Goal: Transaction & Acquisition: Purchase product/service

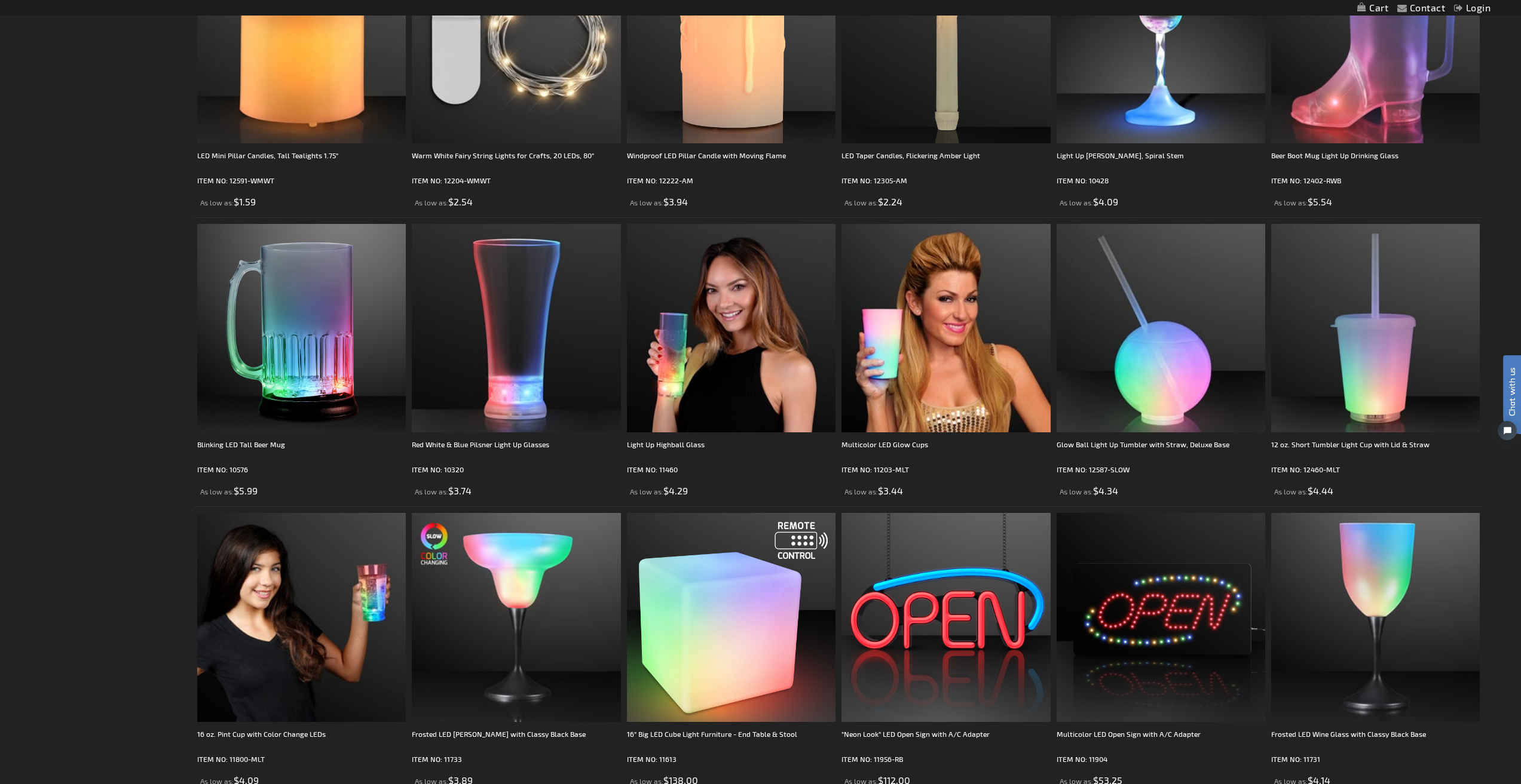
scroll to position [1911, 0]
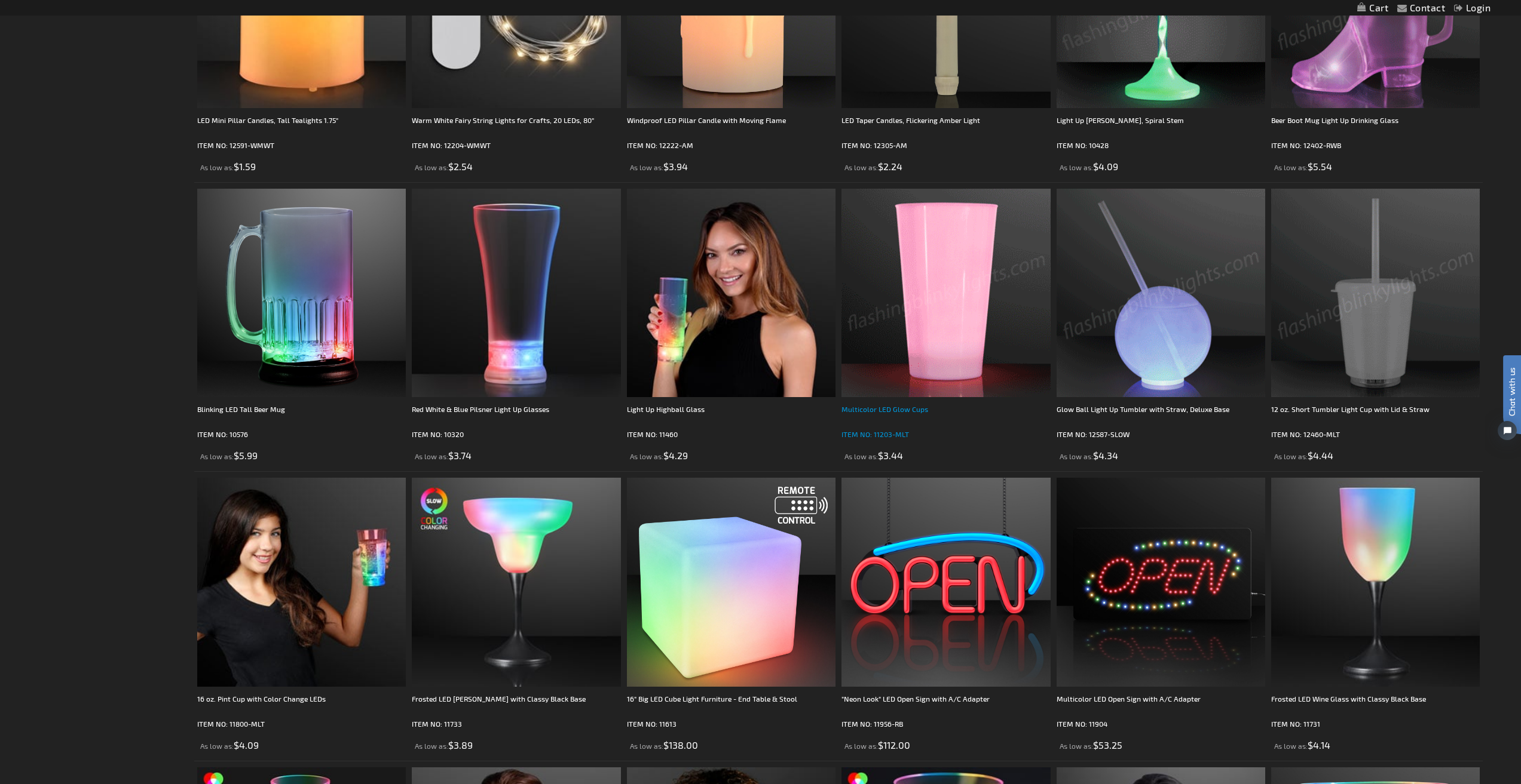
click at [902, 408] on div "Multicolor LED Glow Cups" at bounding box center [946, 415] width 209 height 24
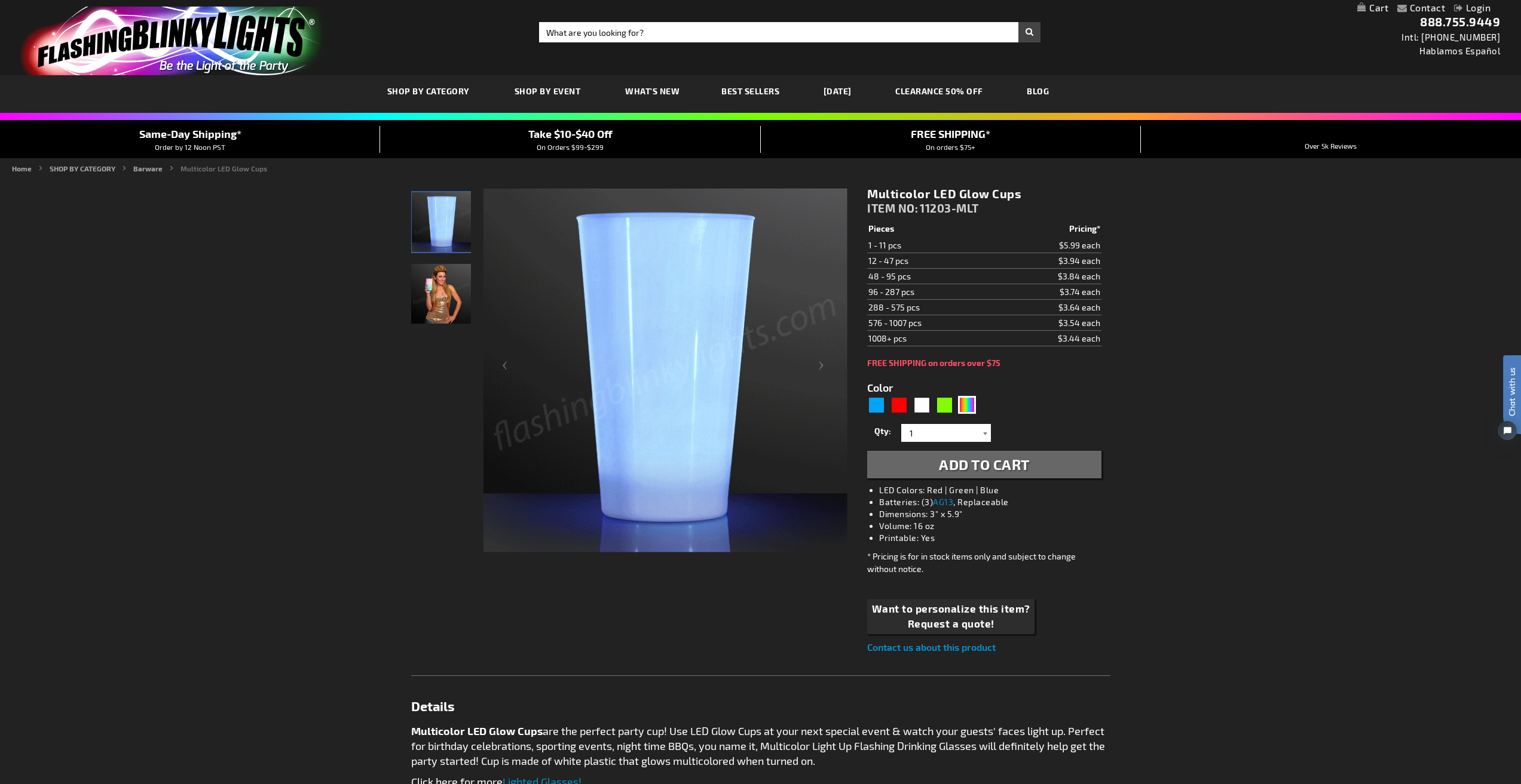
click at [986, 432] on div at bounding box center [984, 433] width 12 height 18
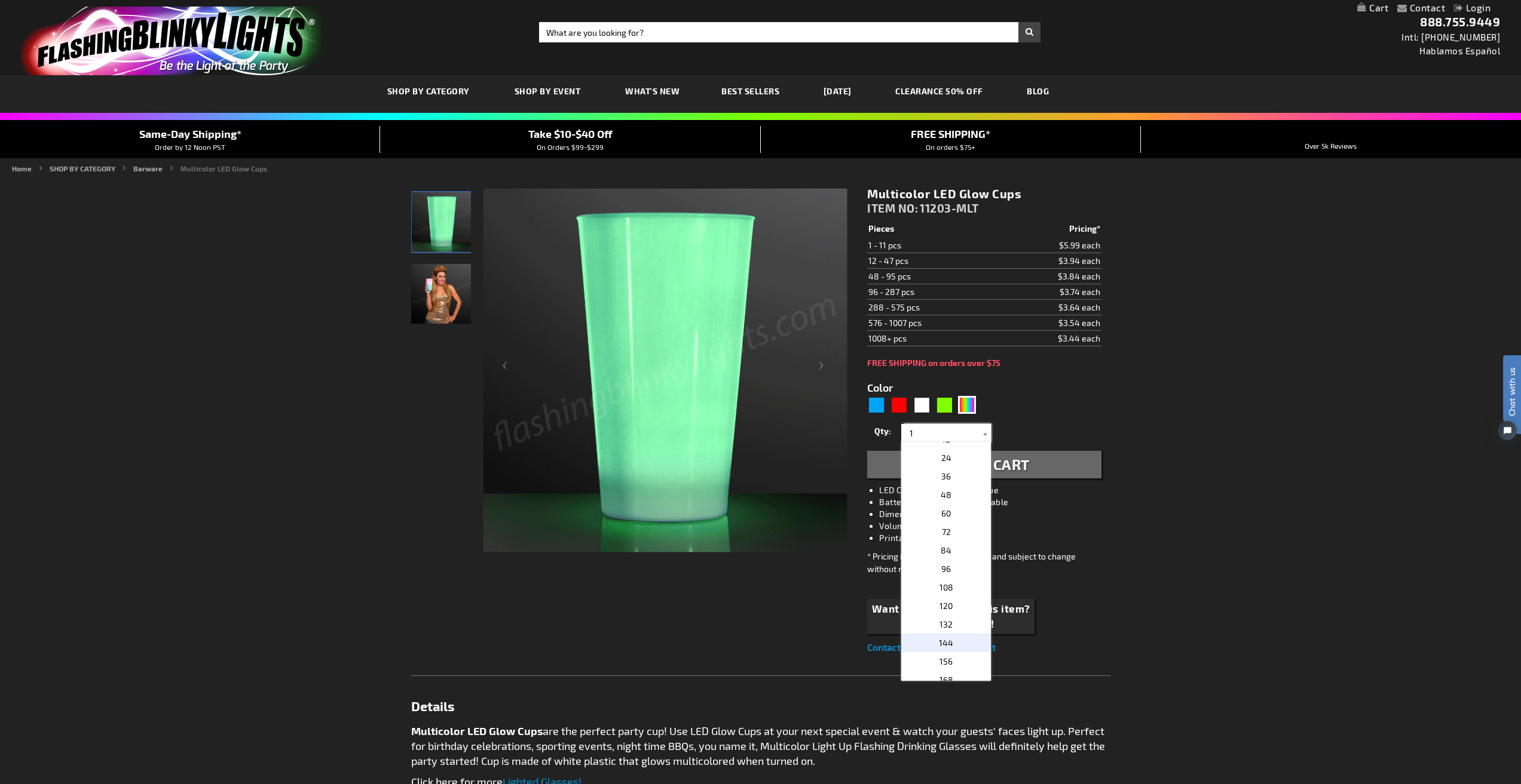
scroll to position [179, 0]
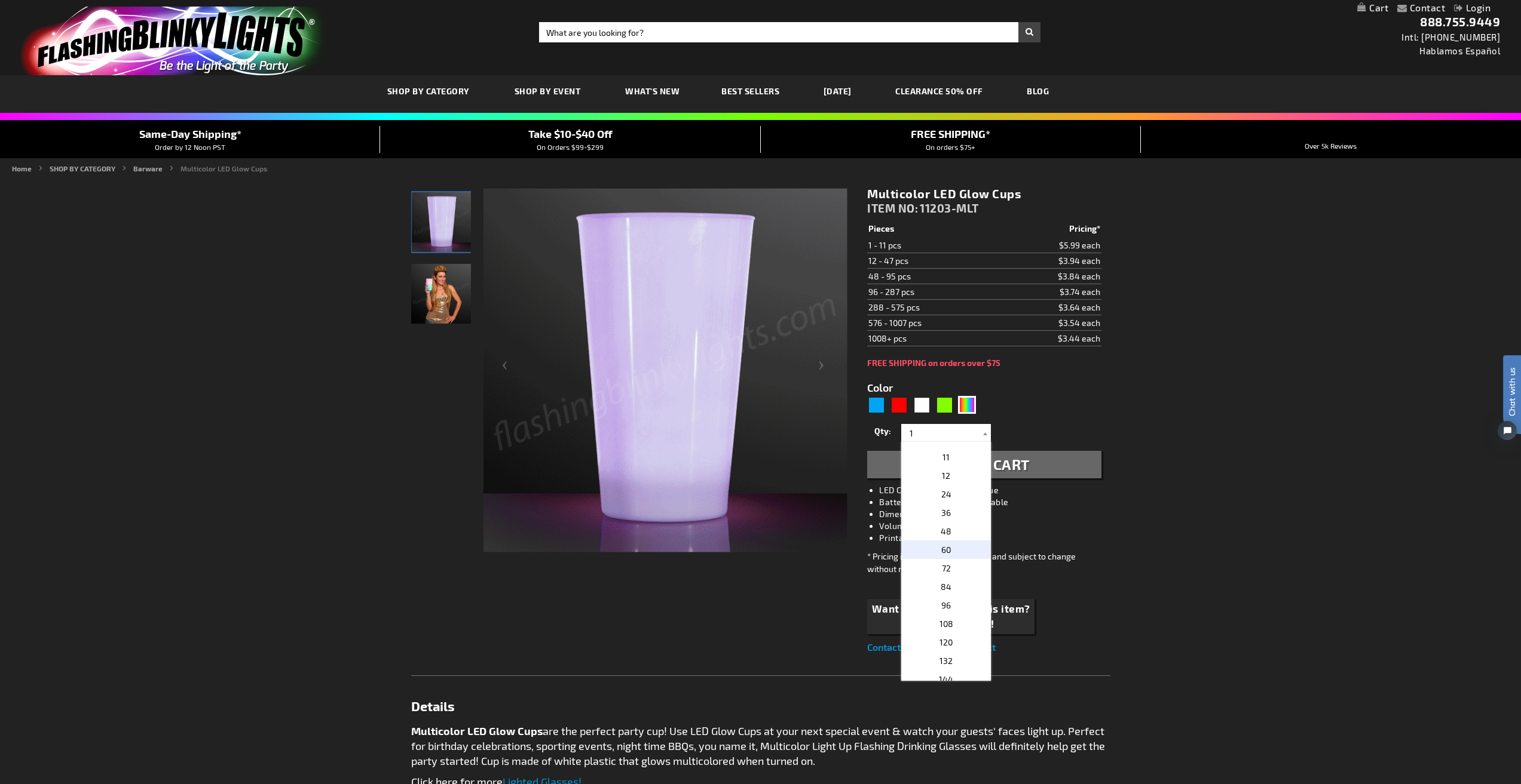
click at [947, 547] on p "60" at bounding box center [946, 550] width 90 height 18
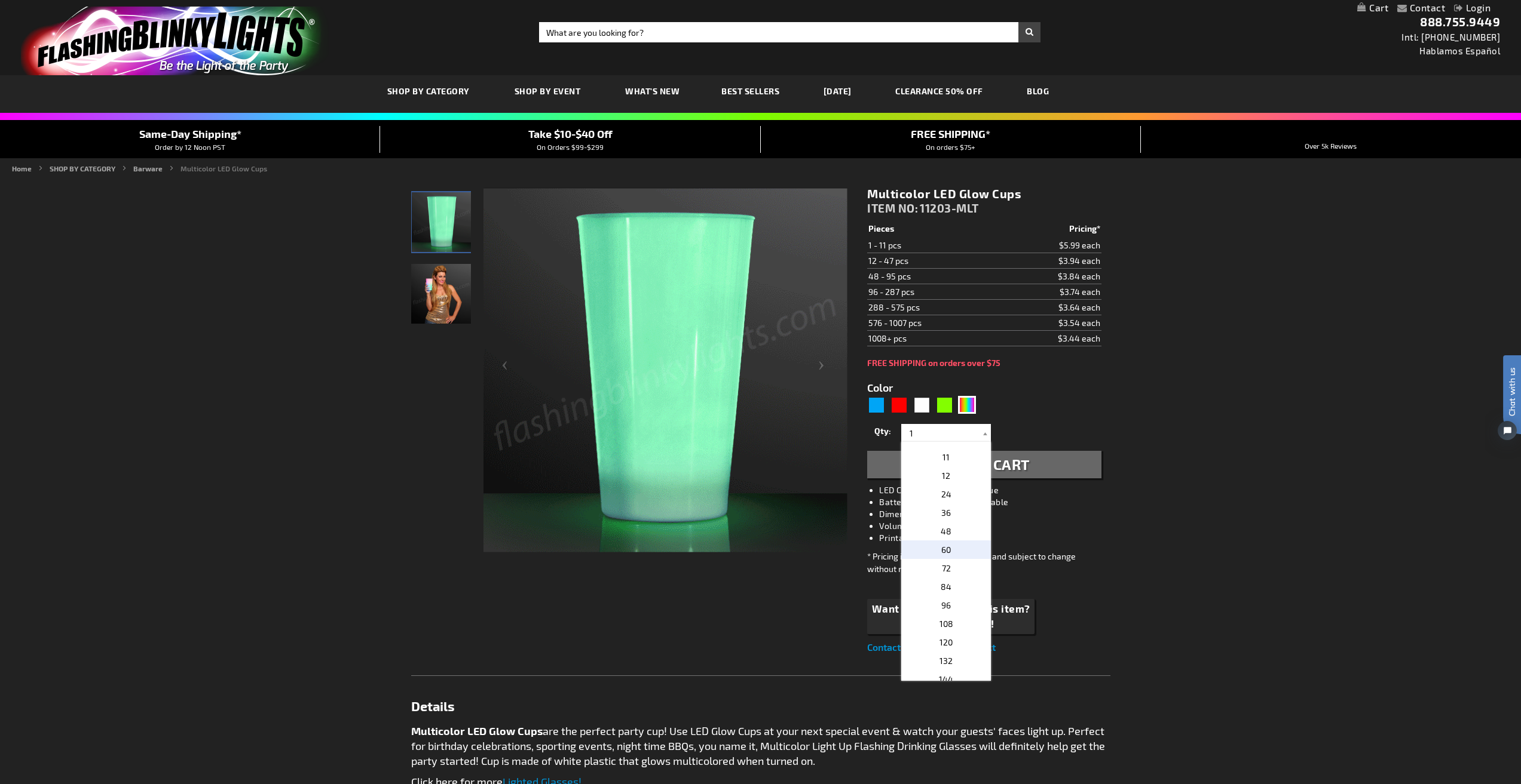
type input "60"
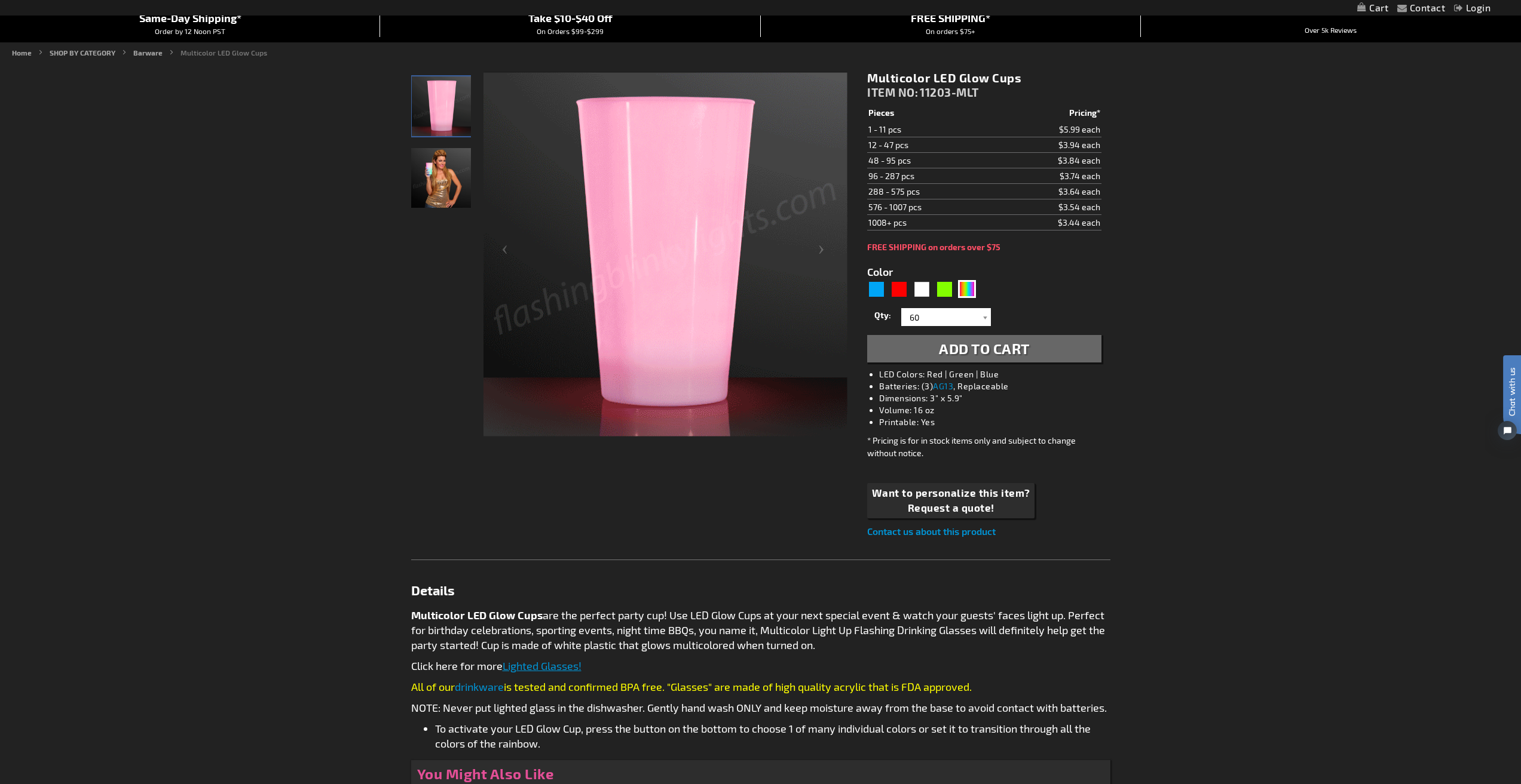
scroll to position [0, 0]
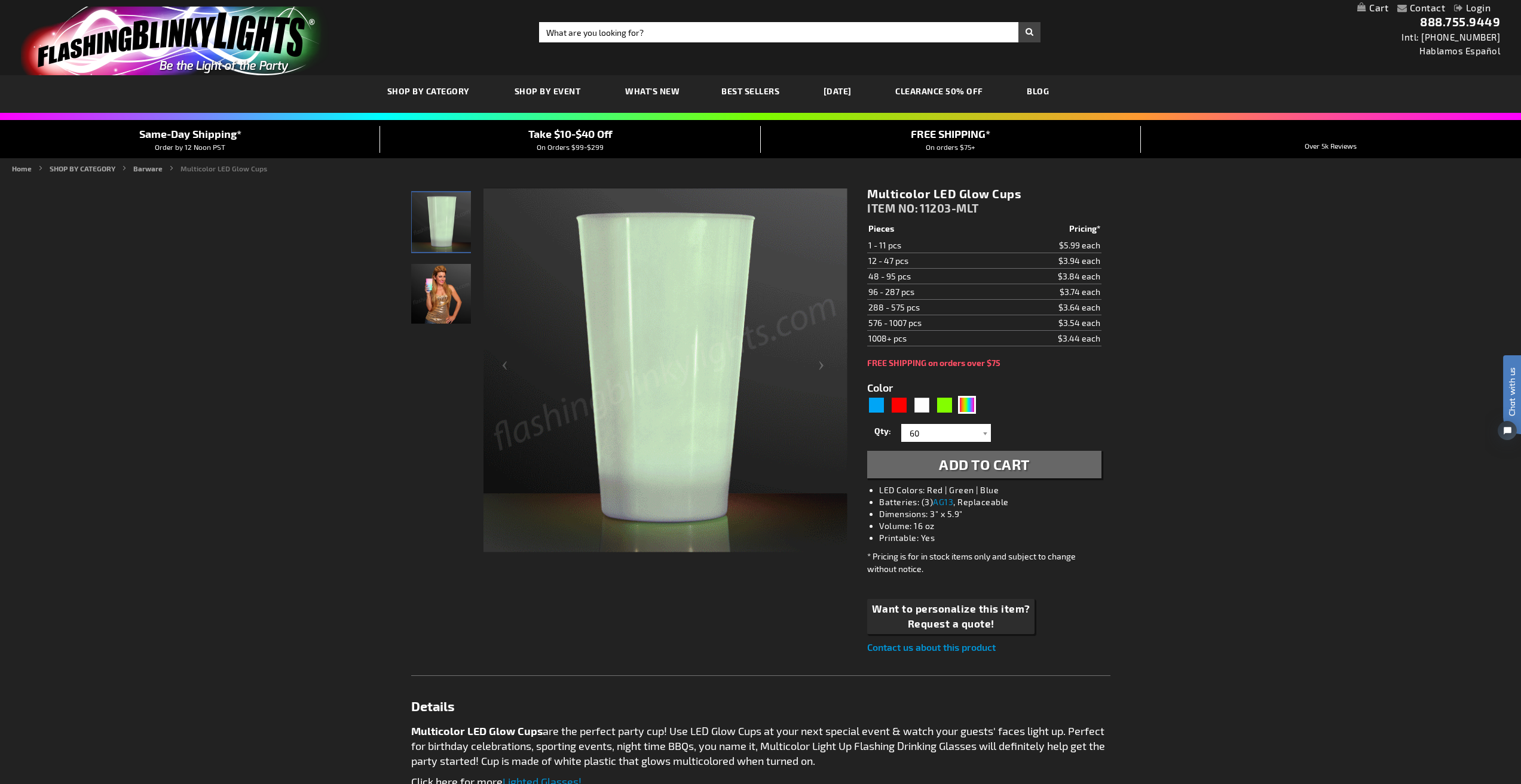
click at [659, 90] on span "What's New" at bounding box center [652, 91] width 55 height 10
